Goal: Use online tool/utility

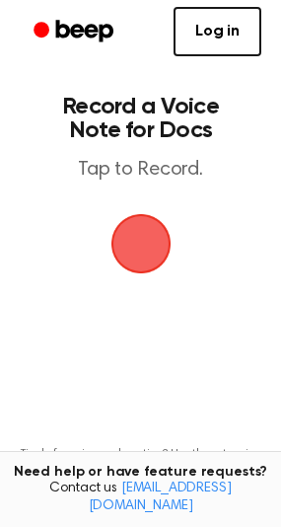
click at [122, 234] on span "button" at bounding box center [140, 243] width 55 height 55
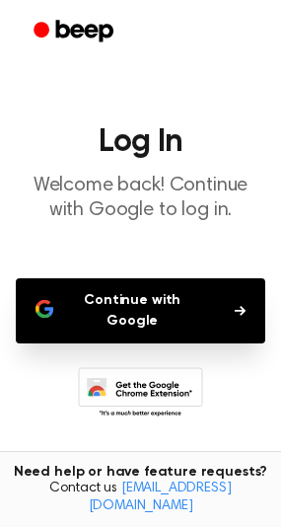
click at [202, 293] on button "Continue with Google" at bounding box center [141, 310] width 250 height 65
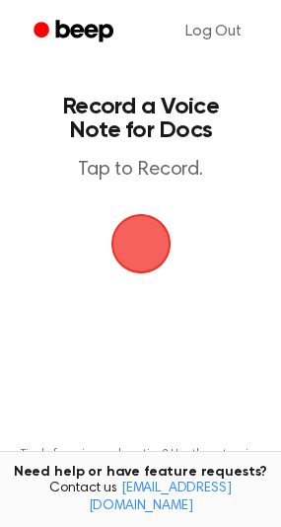
click at [109, 249] on span "button" at bounding box center [141, 243] width 98 height 98
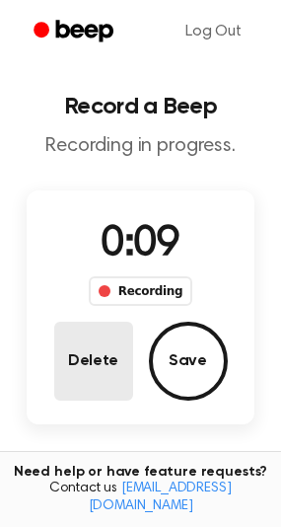
click at [75, 394] on button "Delete" at bounding box center [93, 361] width 79 height 79
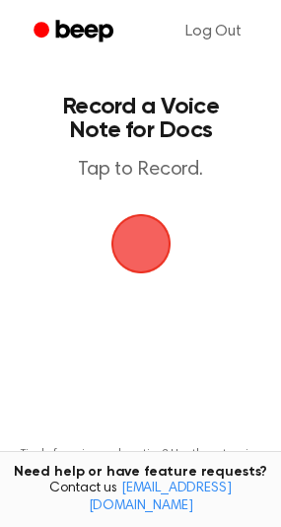
click at [142, 274] on span "button" at bounding box center [140, 244] width 60 height 60
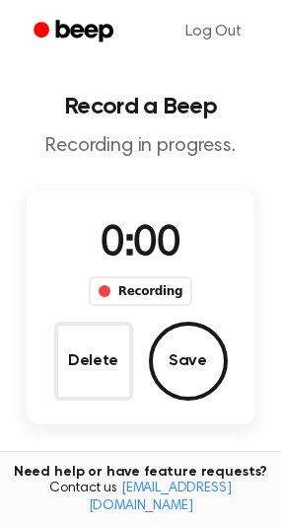
click at [142, 275] on div "0:00 Recording" at bounding box center [140, 260] width 135 height 92
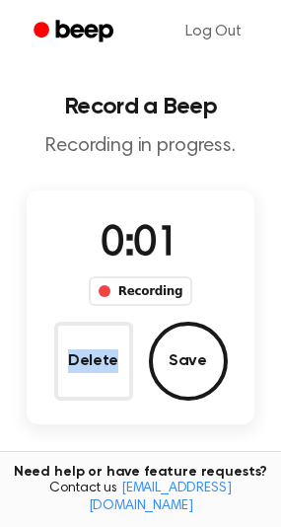
click at [142, 275] on div "0:01 Recording" at bounding box center [140, 260] width 135 height 92
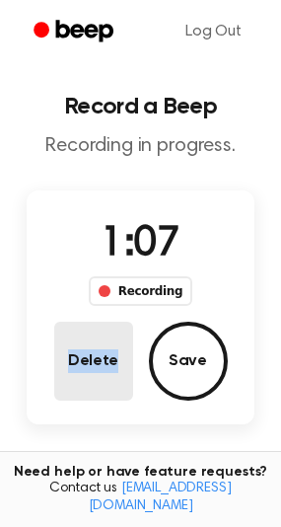
click at [108, 359] on button "Delete" at bounding box center [93, 361] width 79 height 79
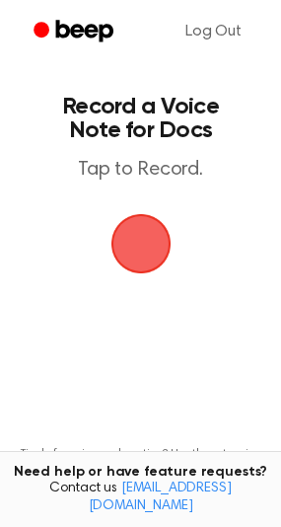
click at [134, 241] on span "button" at bounding box center [140, 243] width 67 height 67
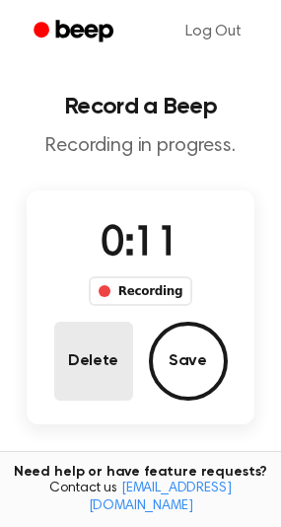
click at [78, 373] on button "Delete" at bounding box center [93, 361] width 79 height 79
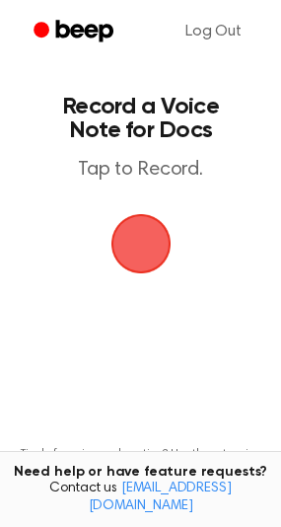
click at [166, 242] on span "button" at bounding box center [140, 243] width 55 height 55
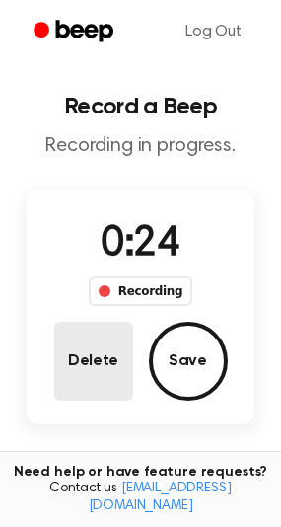
click at [76, 380] on button "Delete" at bounding box center [93, 361] width 79 height 79
